Goal: Contribute content: Contribute content

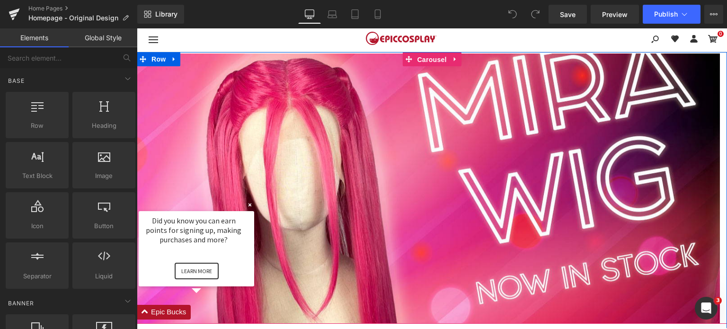
click at [429, 62] on span "Carousel" at bounding box center [432, 60] width 34 height 14
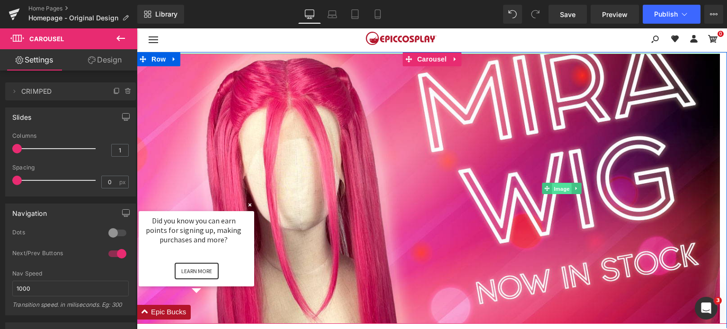
click at [555, 187] on span "Image" at bounding box center [562, 188] width 20 height 11
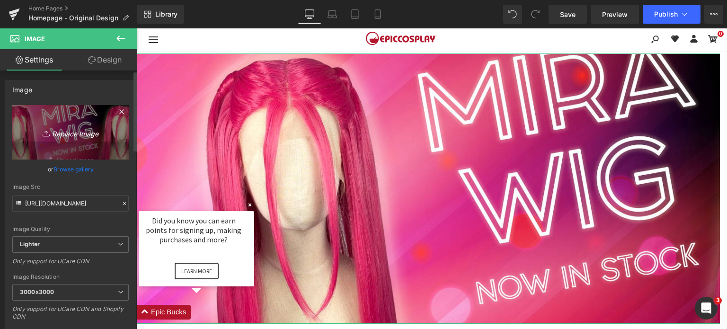
drag, startPoint x: 117, startPoint y: 112, endPoint x: 67, endPoint y: 122, distance: 51.1
click at [117, 112] on icon at bounding box center [121, 111] width 11 height 11
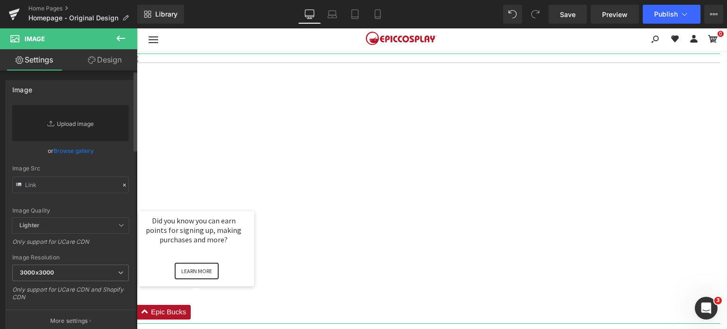
click at [66, 125] on link "Replace Image" at bounding box center [70, 123] width 116 height 36
type input "C:\fakepath\zoey-mira-cosplay-wigs.jpg"
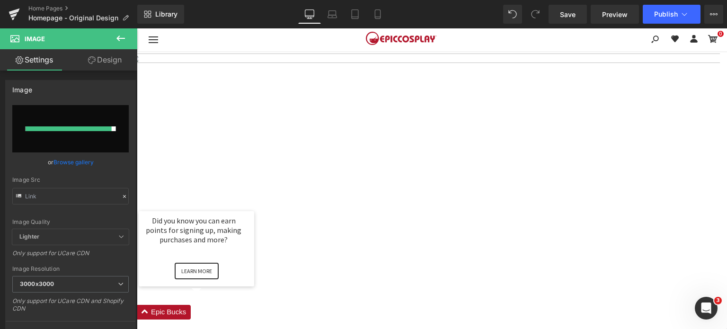
type input "[URL][DOMAIN_NAME]"
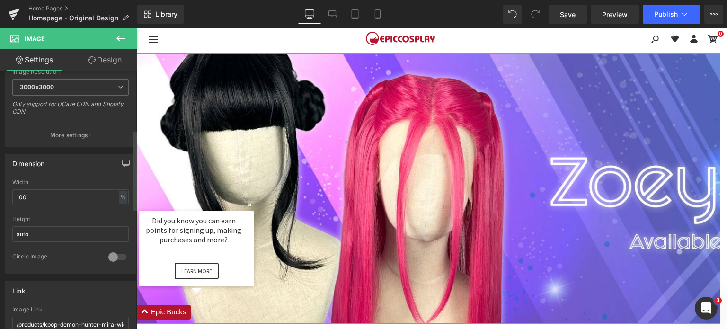
scroll to position [237, 0]
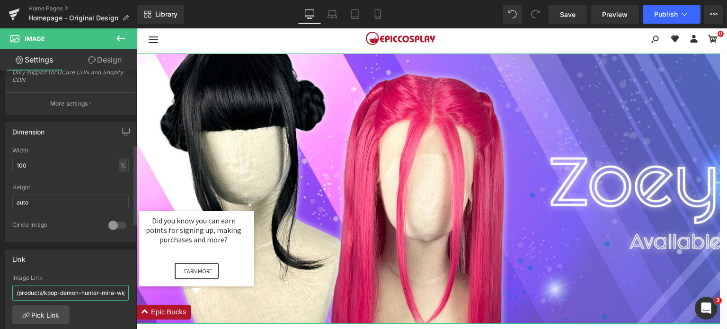
click at [63, 295] on input "/products/kpop-demon-hunter-mira-wig" at bounding box center [70, 293] width 116 height 16
paste input "[URL][DOMAIN_NAME]"
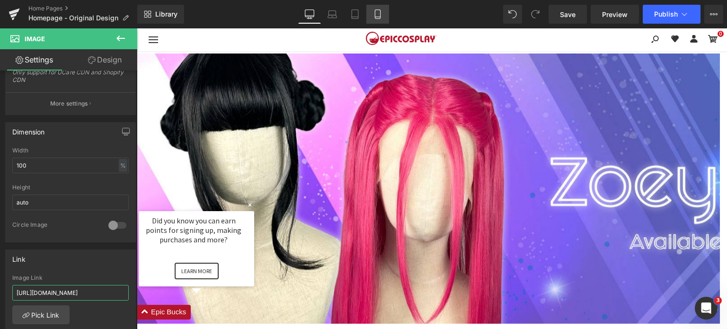
type input "[URL][DOMAIN_NAME]"
click at [378, 16] on icon at bounding box center [377, 13] width 9 height 9
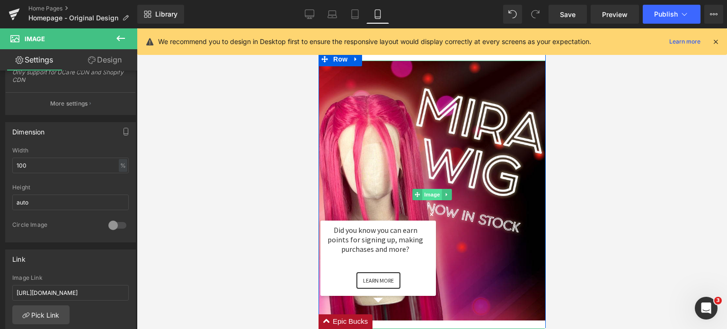
click at [430, 192] on span "Image" at bounding box center [432, 194] width 20 height 11
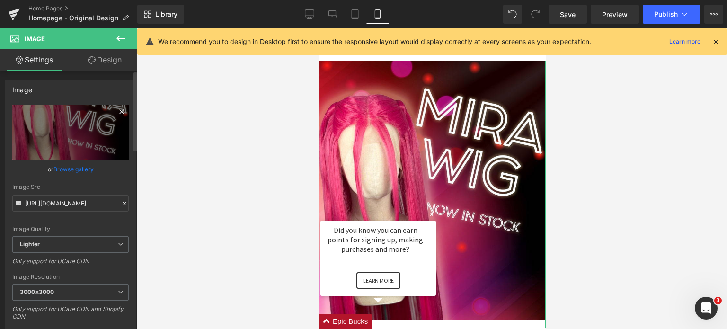
click at [119, 109] on icon at bounding box center [121, 111] width 11 height 11
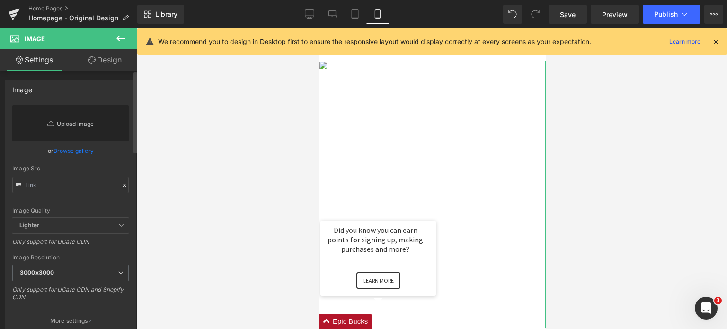
click at [81, 124] on link "Replace Image" at bounding box center [70, 123] width 116 height 36
type input "C:\fakepath\zoey-mira-cosplay-wigs-mobile.jpg"
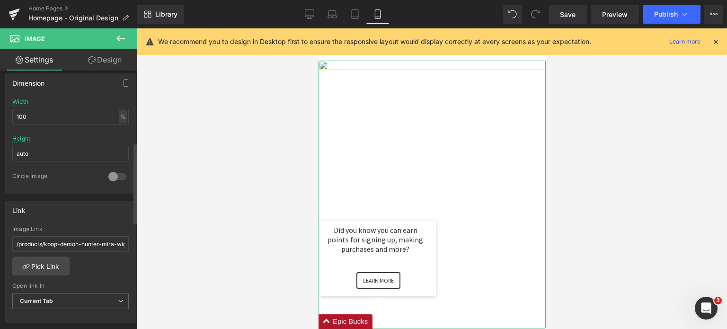
scroll to position [284, 0]
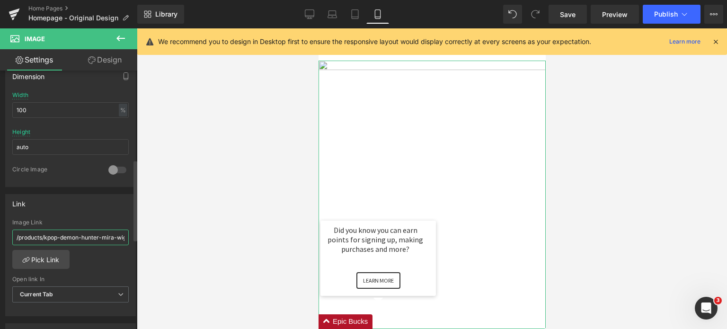
click at [57, 233] on input "/products/kpop-demon-hunter-mira-wig" at bounding box center [70, 238] width 116 height 16
paste input "[URL][DOMAIN_NAME]"
type input "[URL][DOMAIN_NAME]"
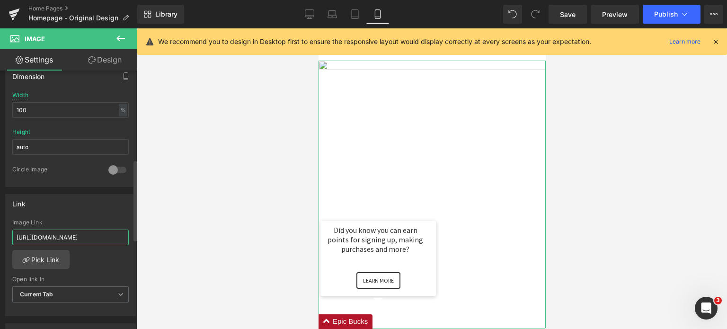
type input "[URL][DOMAIN_NAME]"
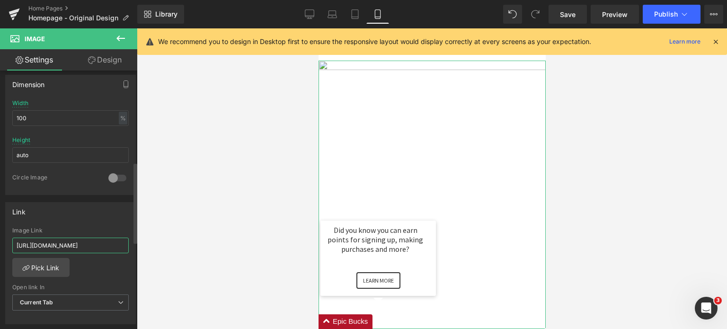
scroll to position [292, 0]
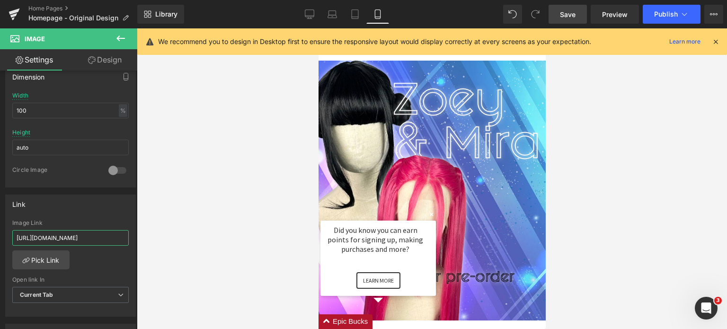
type input "[URL][DOMAIN_NAME]"
click at [563, 16] on span "Save" at bounding box center [568, 14] width 16 height 10
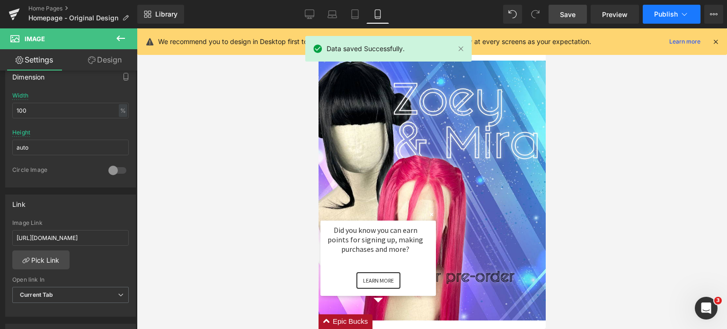
click at [671, 21] on button "Publish" at bounding box center [672, 14] width 58 height 19
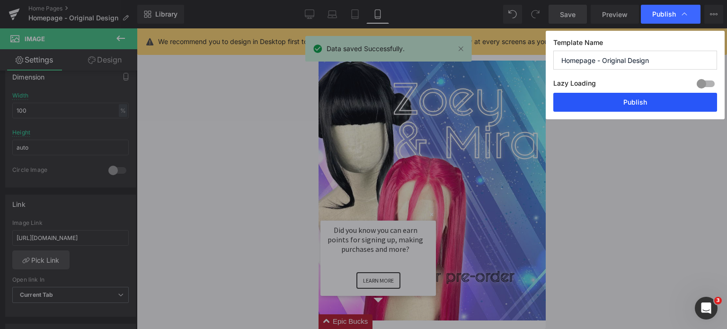
click at [623, 100] on button "Publish" at bounding box center [635, 102] width 164 height 19
